Goal: Task Accomplishment & Management: Manage account settings

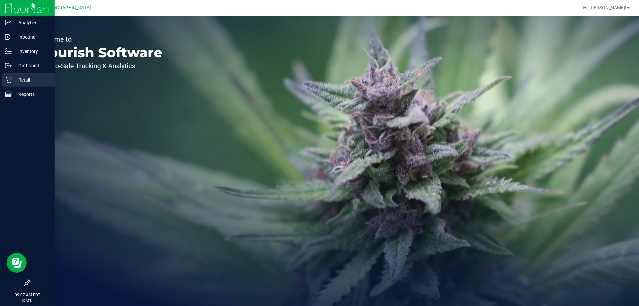
drag, startPoint x: 11, startPoint y: 82, endPoint x: 33, endPoint y: 79, distance: 21.5
click at [12, 81] on div "Retail" at bounding box center [28, 79] width 53 height 13
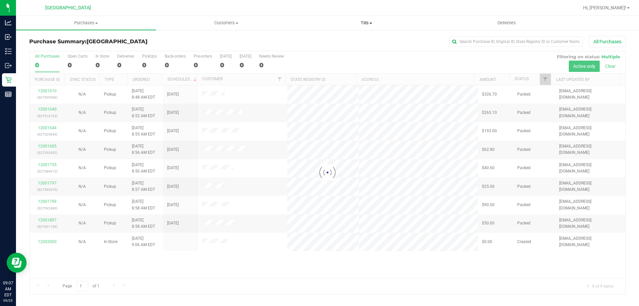
click at [373, 25] on span "Tills" at bounding box center [365, 23] width 139 height 6
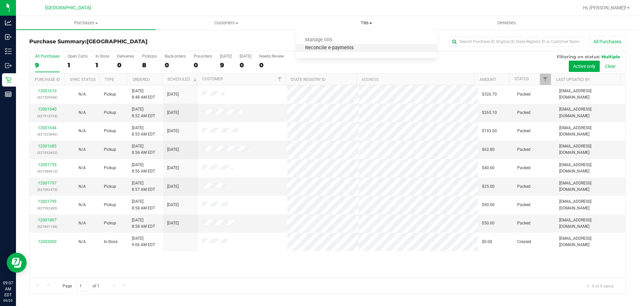
click at [343, 47] on span "Reconcile e-payments" at bounding box center [329, 48] width 66 height 6
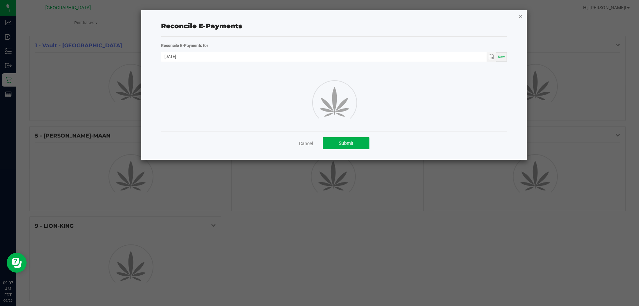
click at [521, 17] on icon "button" at bounding box center [520, 16] width 5 height 8
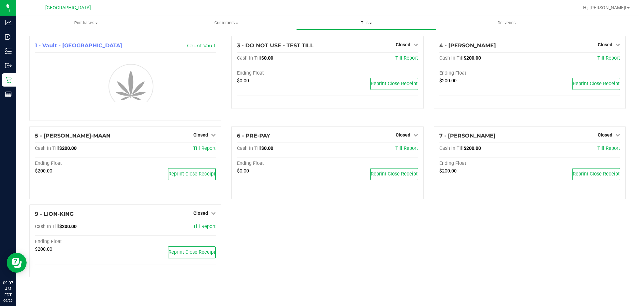
click at [371, 23] on span at bounding box center [370, 23] width 3 height 1
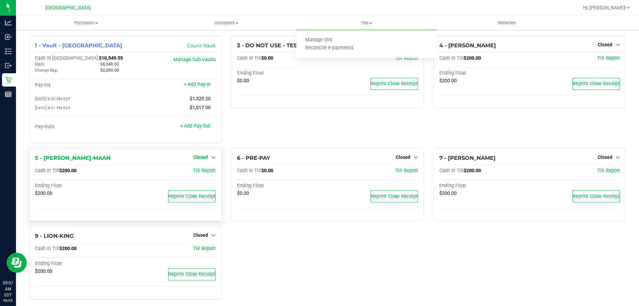
click at [208, 159] on link "Closed" at bounding box center [204, 156] width 22 height 5
click at [204, 170] on link "Open Till" at bounding box center [201, 170] width 18 height 5
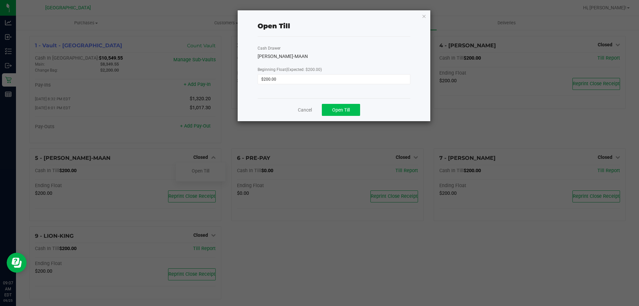
drag, startPoint x: 346, startPoint y: 119, endPoint x: 346, endPoint y: 114, distance: 4.7
click at [346, 117] on div "Cancel Open Till" at bounding box center [333, 109] width 153 height 23
click at [346, 112] on span "Open Till" at bounding box center [341, 109] width 18 height 5
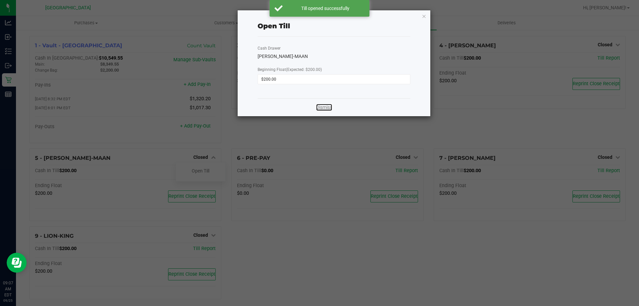
click at [321, 107] on link "Dismiss" at bounding box center [324, 107] width 16 height 7
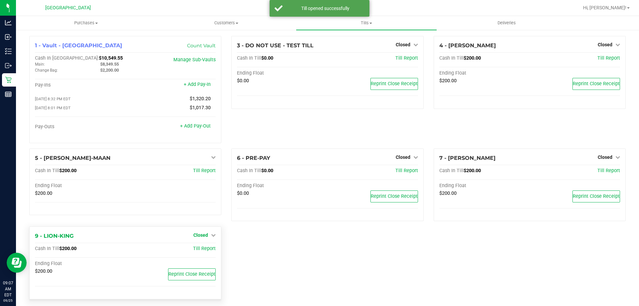
click at [213, 236] on icon at bounding box center [213, 235] width 5 height 5
click at [206, 251] on link "Open Till" at bounding box center [201, 248] width 18 height 5
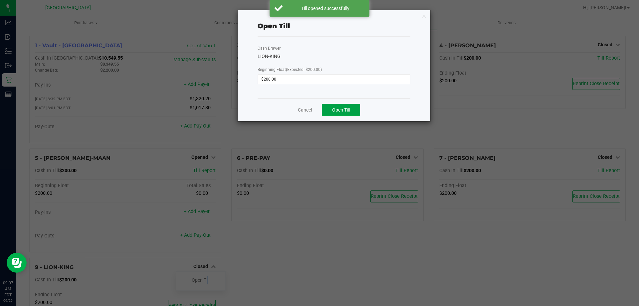
click at [345, 114] on button "Open Till" at bounding box center [341, 110] width 38 height 12
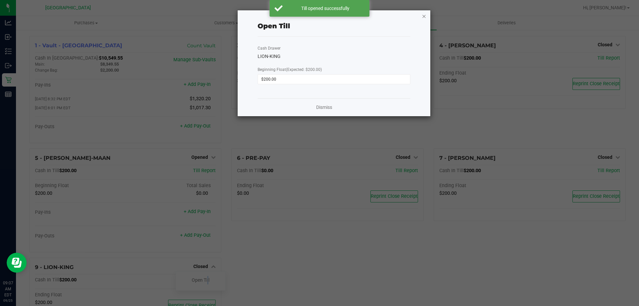
click at [424, 16] on icon "button" at bounding box center [423, 16] width 5 height 8
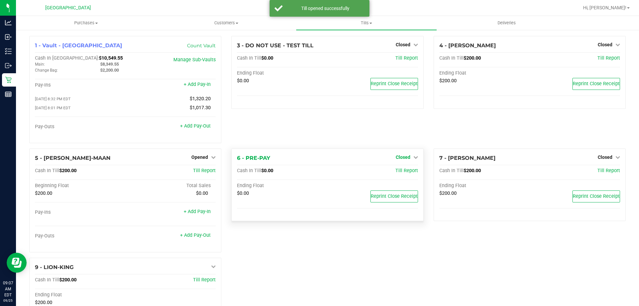
click at [408, 160] on link "Closed" at bounding box center [407, 156] width 22 height 5
click at [402, 172] on link "Open Till" at bounding box center [403, 170] width 18 height 5
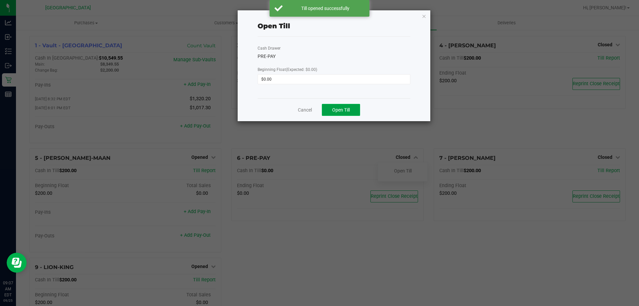
drag, startPoint x: 344, startPoint y: 109, endPoint x: 378, endPoint y: 75, distance: 47.8
click at [344, 109] on span "Open Till" at bounding box center [341, 109] width 18 height 5
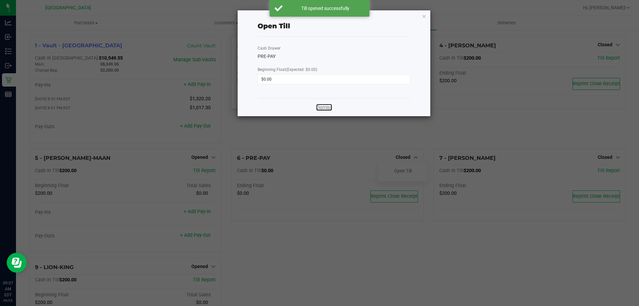
click at [321, 105] on link "Dismiss" at bounding box center [324, 107] width 16 height 7
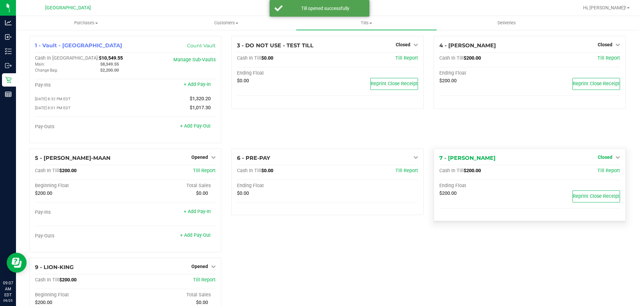
click at [604, 158] on span "Closed" at bounding box center [604, 156] width 15 height 5
click at [596, 171] on link "Open Till" at bounding box center [605, 170] width 18 height 5
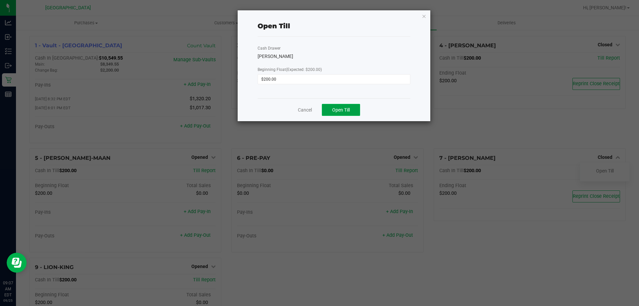
drag, startPoint x: 343, startPoint y: 108, endPoint x: 388, endPoint y: 151, distance: 62.1
click at [343, 108] on span "Open Till" at bounding box center [341, 109] width 18 height 5
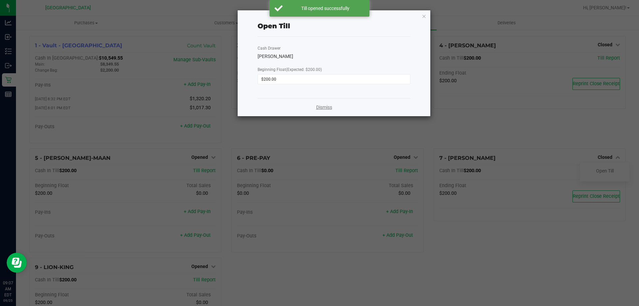
drag, startPoint x: 326, startPoint y: 109, endPoint x: 332, endPoint y: 112, distance: 6.7
click at [326, 108] on link "Dismiss" at bounding box center [324, 107] width 16 height 7
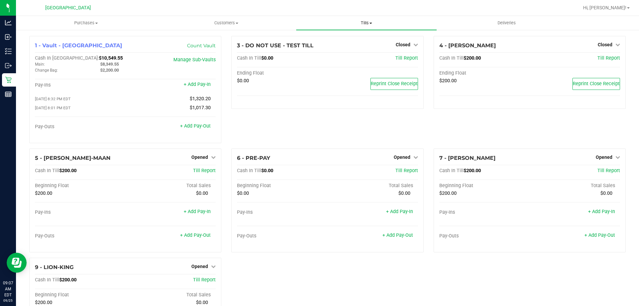
click at [370, 25] on span "Tills" at bounding box center [366, 23] width 140 height 6
click at [343, 41] on li "Manage tills" at bounding box center [366, 40] width 140 height 8
click at [190, 129] on link "+ Add Pay-Out" at bounding box center [195, 126] width 31 height 6
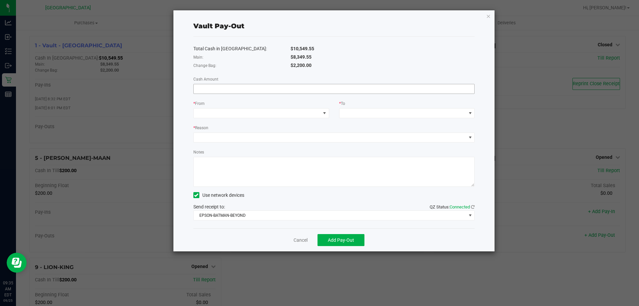
click at [216, 88] on input at bounding box center [334, 88] width 281 height 9
type input "$8,349.55"
click at [226, 116] on span at bounding box center [257, 112] width 127 height 9
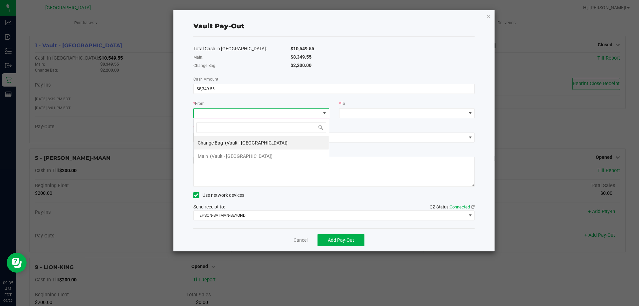
scroll to position [10, 136]
drag, startPoint x: 225, startPoint y: 157, endPoint x: 230, endPoint y: 157, distance: 5.0
click at [225, 157] on span "(Vault - [GEOGRAPHIC_DATA])" at bounding box center [241, 155] width 63 height 5
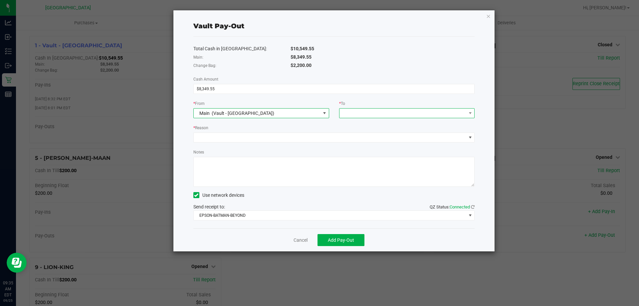
click at [356, 112] on span at bounding box center [402, 112] width 127 height 9
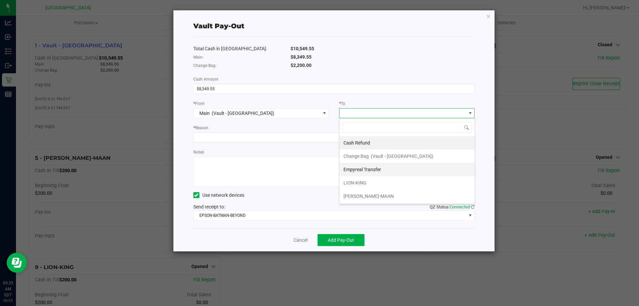
drag, startPoint x: 355, startPoint y: 172, endPoint x: 283, endPoint y: 167, distance: 71.7
click at [355, 173] on div "Empyreal Transfer" at bounding box center [362, 169] width 39 height 12
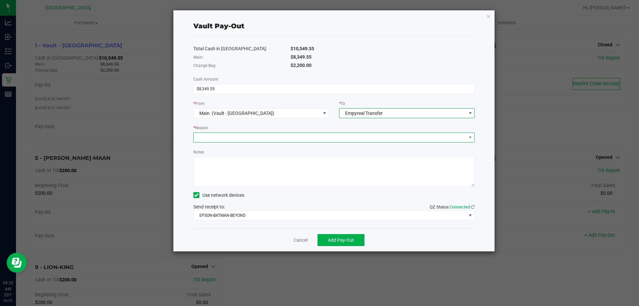
click at [229, 138] on span at bounding box center [330, 137] width 272 height 9
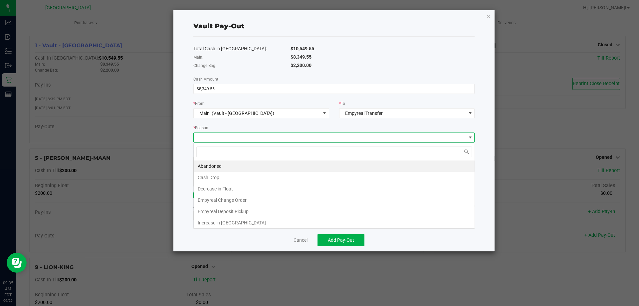
scroll to position [10, 281]
click at [233, 211] on li "Empyreal Deposit Pickup" at bounding box center [334, 211] width 281 height 11
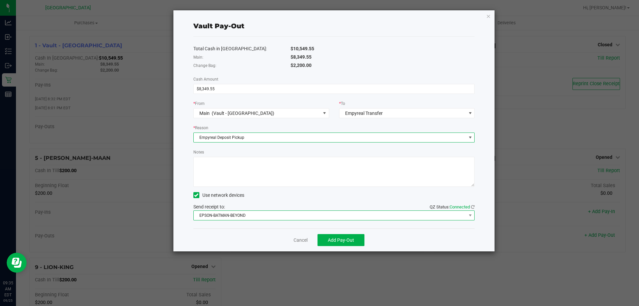
click at [235, 213] on span "EPSON-BATMAN-BEYOND" at bounding box center [330, 215] width 272 height 9
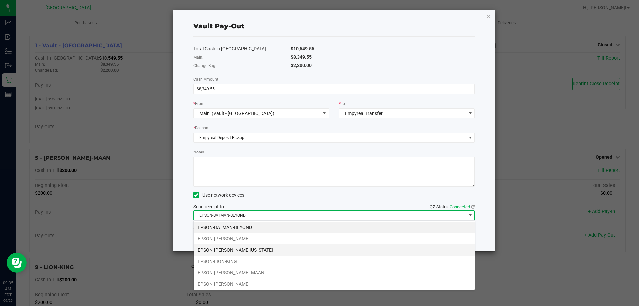
click at [241, 249] on li "EPSON-[PERSON_NAME][US_STATE]" at bounding box center [334, 249] width 281 height 11
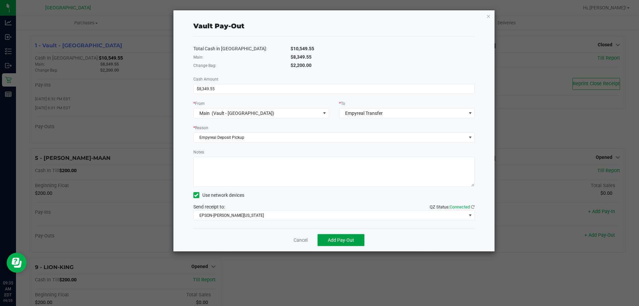
click at [346, 240] on span "Add Pay-Out" at bounding box center [341, 239] width 26 height 5
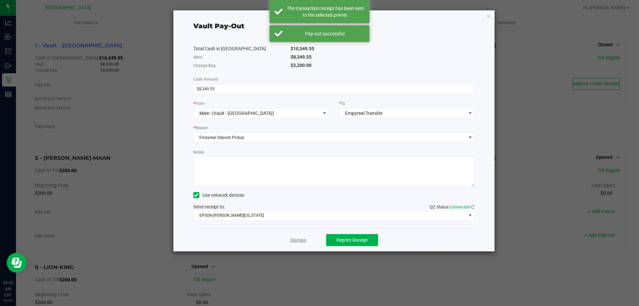
click at [290, 240] on link "Dismiss" at bounding box center [298, 240] width 16 height 7
